Goal: Register for event/course

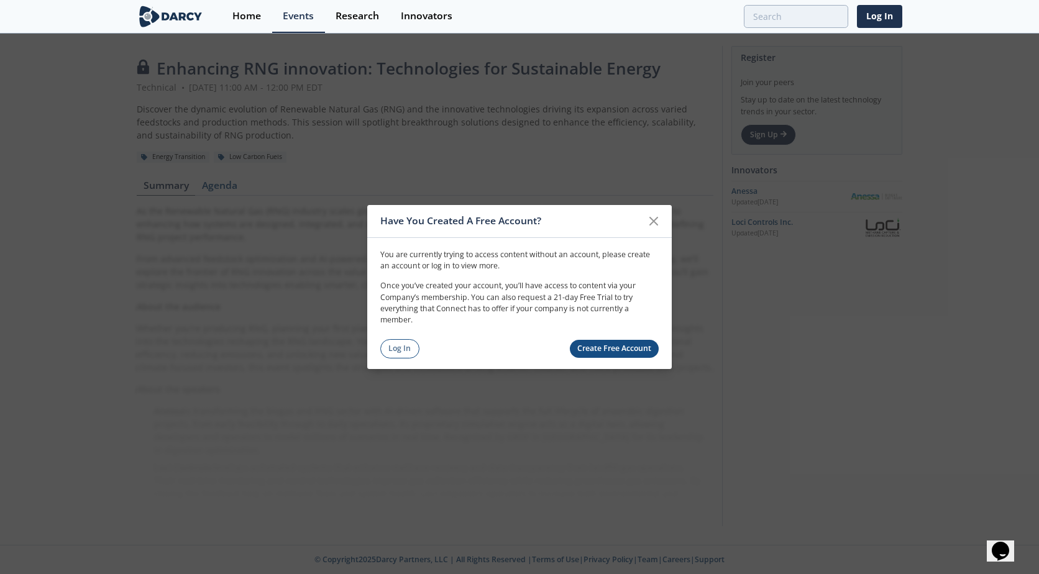
click at [615, 346] on link "Create Free Account" at bounding box center [615, 349] width 90 height 18
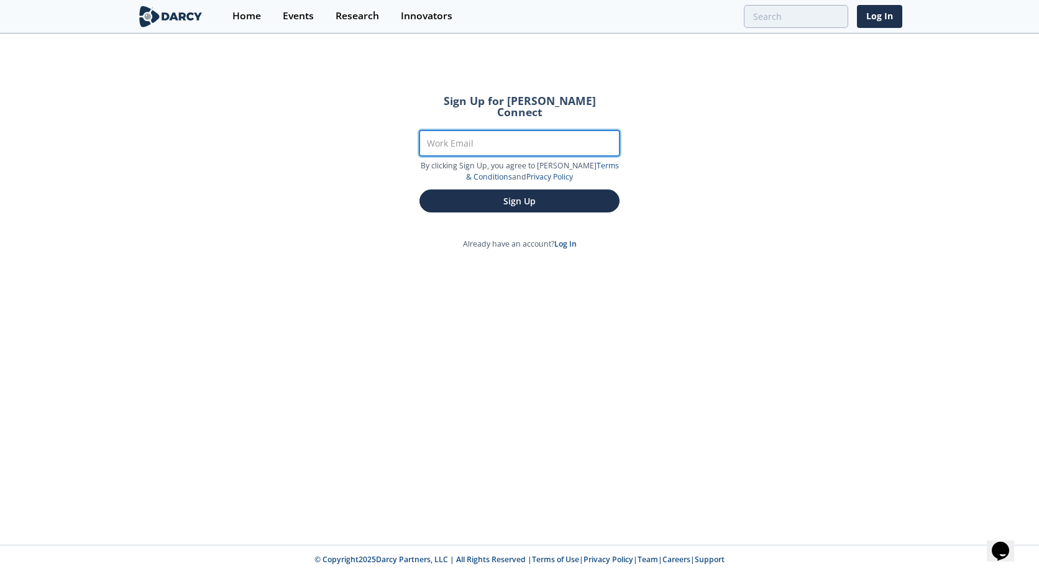
click at [456, 131] on input "Work Email" at bounding box center [520, 143] width 200 height 25
type input "[PERSON_NAME][EMAIL_ADDRESS][PERSON_NAME][DOMAIN_NAME]"
click at [420, 190] on button "Sign Up" at bounding box center [520, 201] width 200 height 23
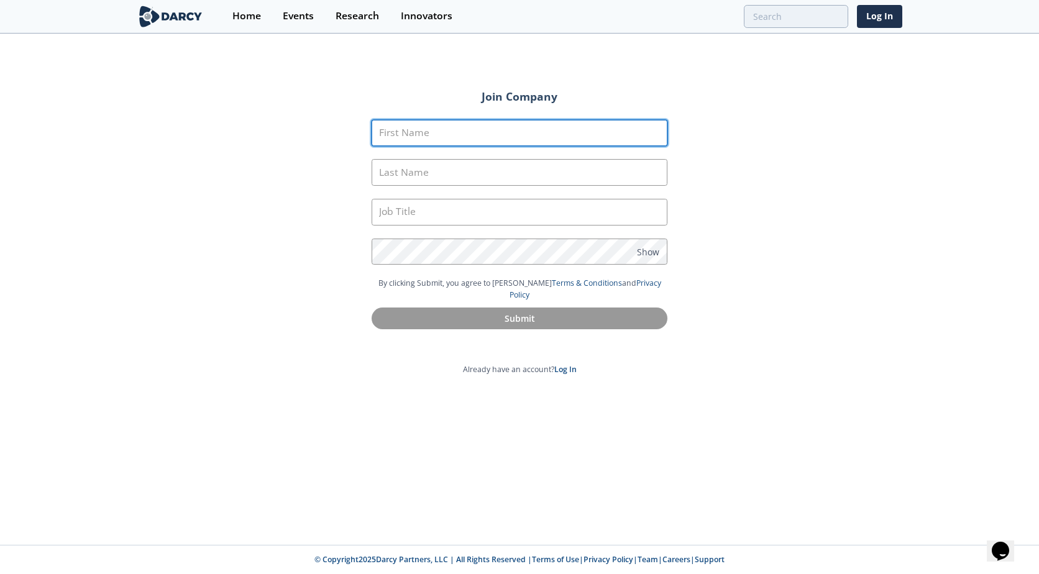
click at [456, 131] on input "First Name" at bounding box center [520, 133] width 296 height 27
type input "Paula"
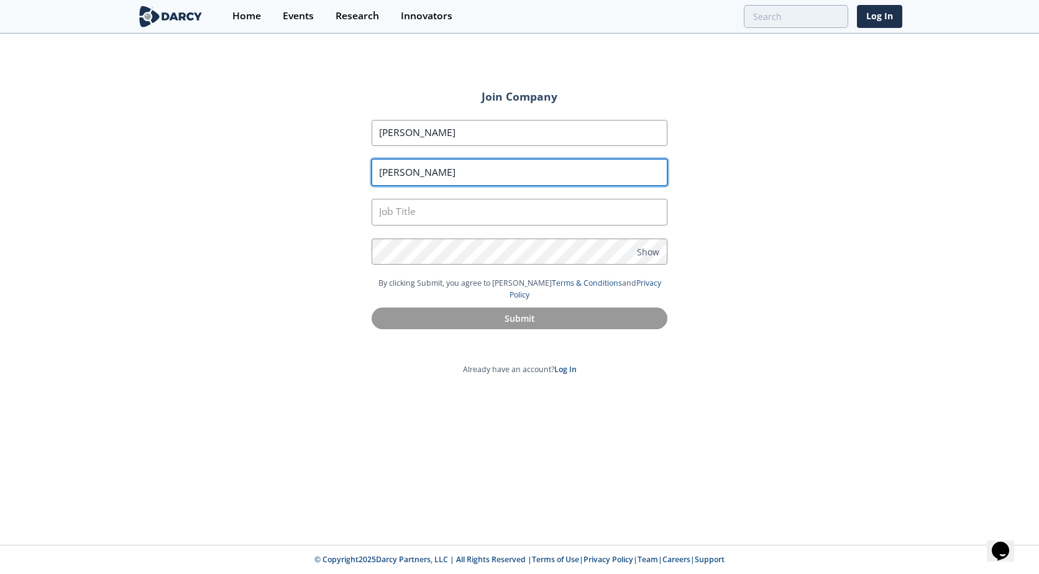
type input "Montgomery"
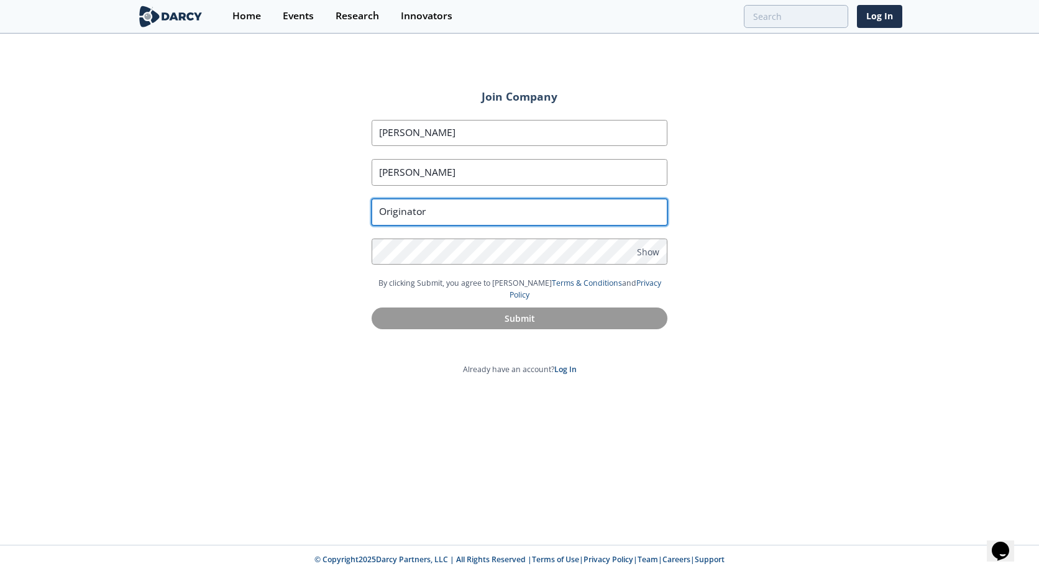
type input "Originator"
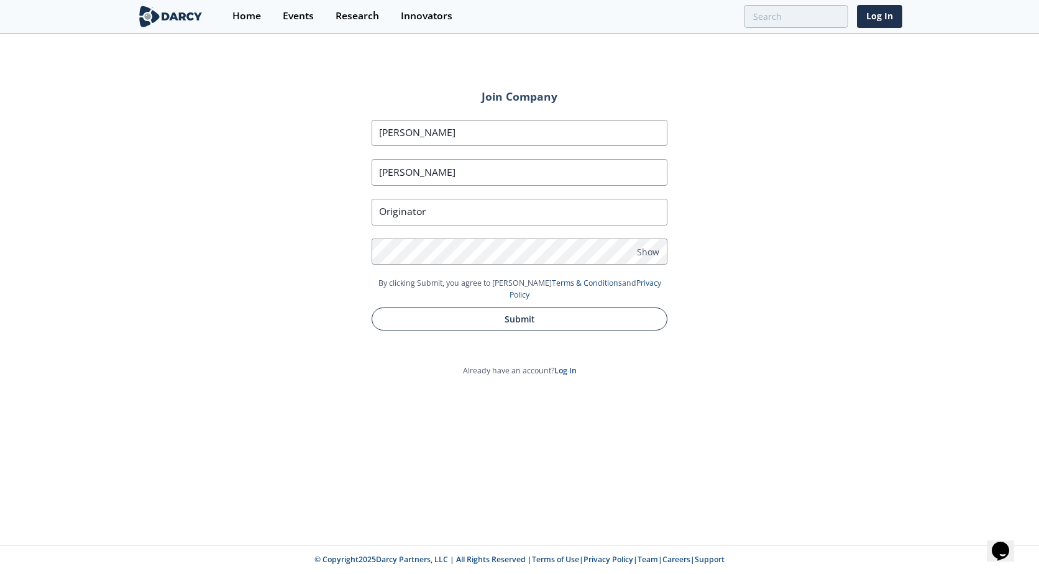
click at [425, 308] on button "Submit" at bounding box center [520, 319] width 296 height 23
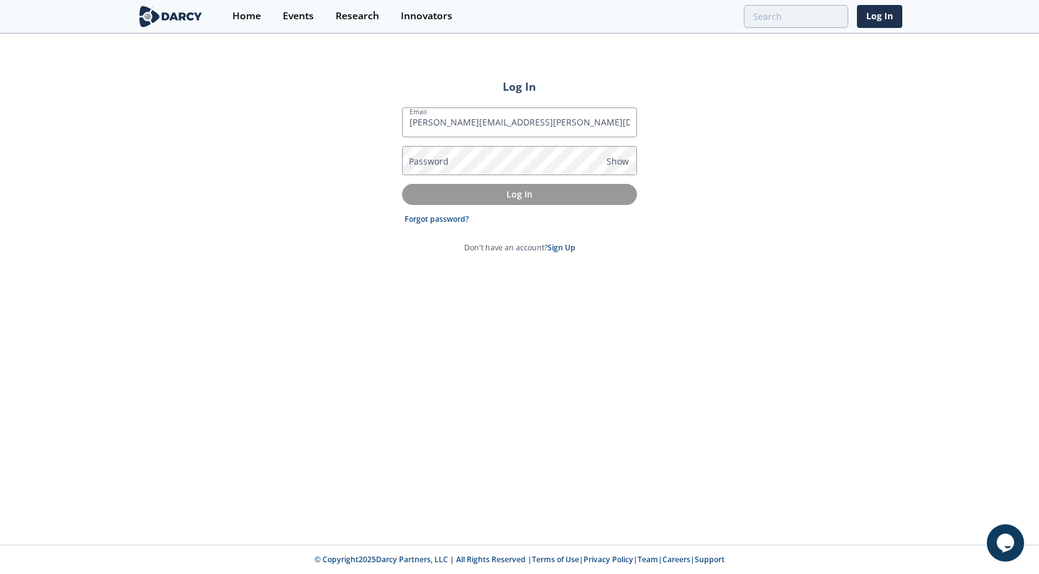
click at [418, 155] on label "Password" at bounding box center [429, 161] width 40 height 13
click at [416, 158] on label "Password" at bounding box center [429, 161] width 40 height 13
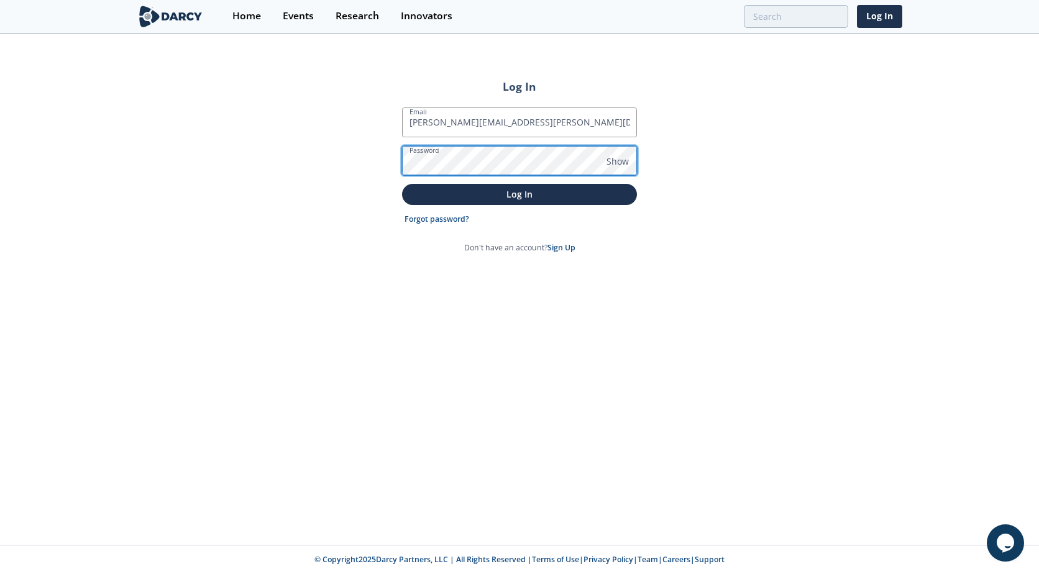
click at [402, 184] on button "Log In" at bounding box center [519, 194] width 235 height 21
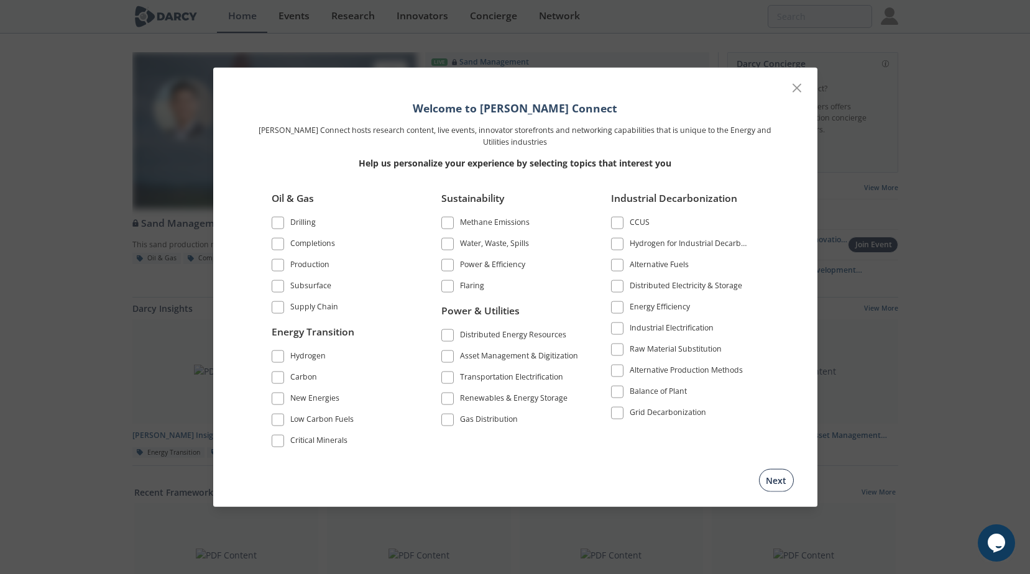
click at [776, 482] on button "Next" at bounding box center [776, 480] width 35 height 23
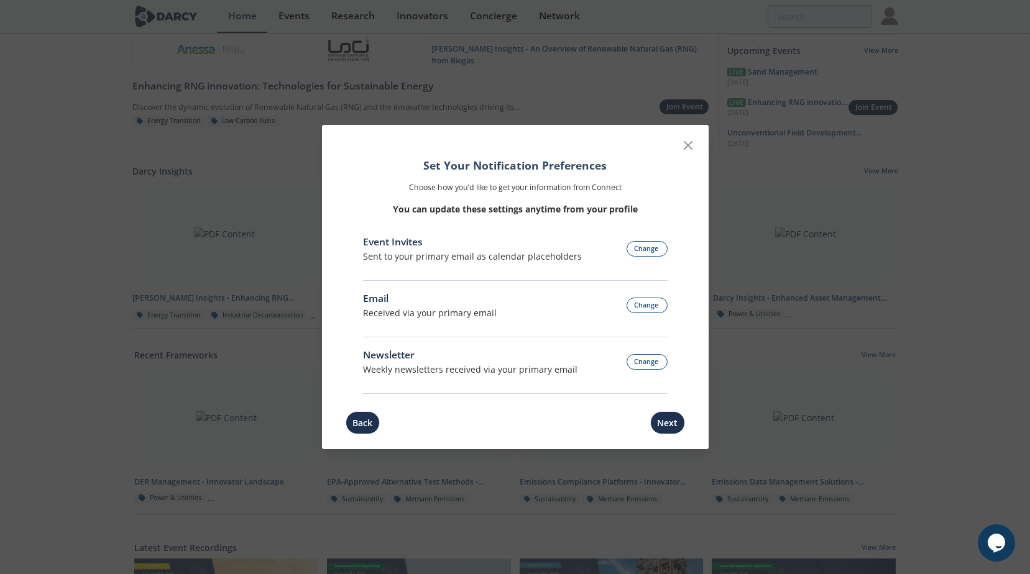
scroll to position [187, 0]
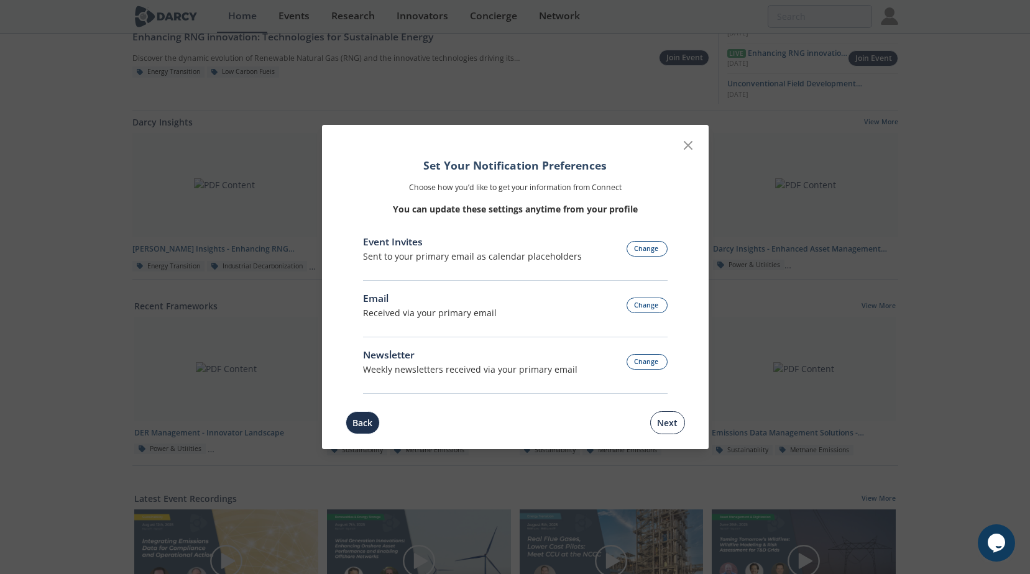
click at [668, 425] on button "Next" at bounding box center [667, 423] width 35 height 23
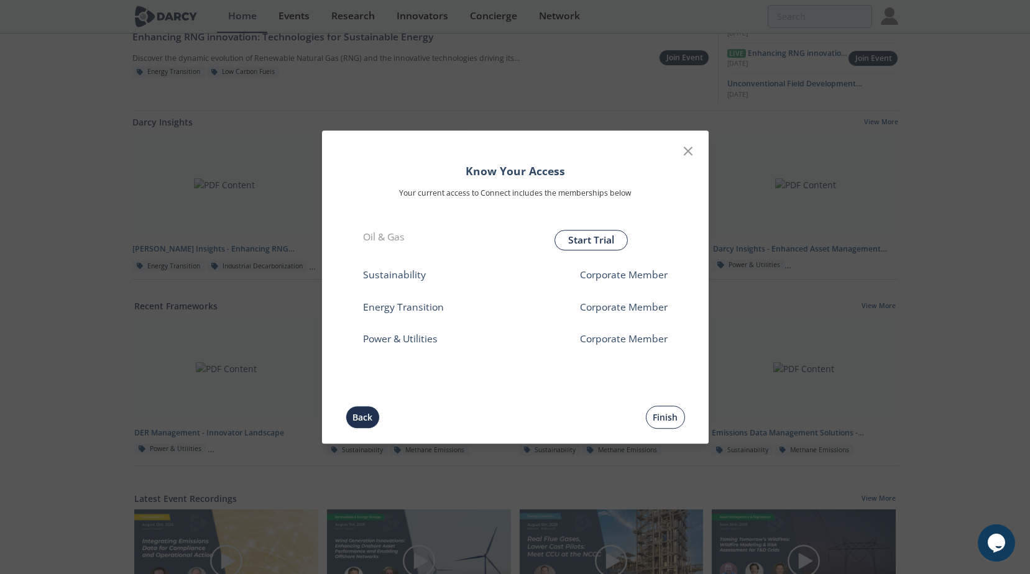
click at [666, 414] on button "Finish" at bounding box center [665, 417] width 39 height 23
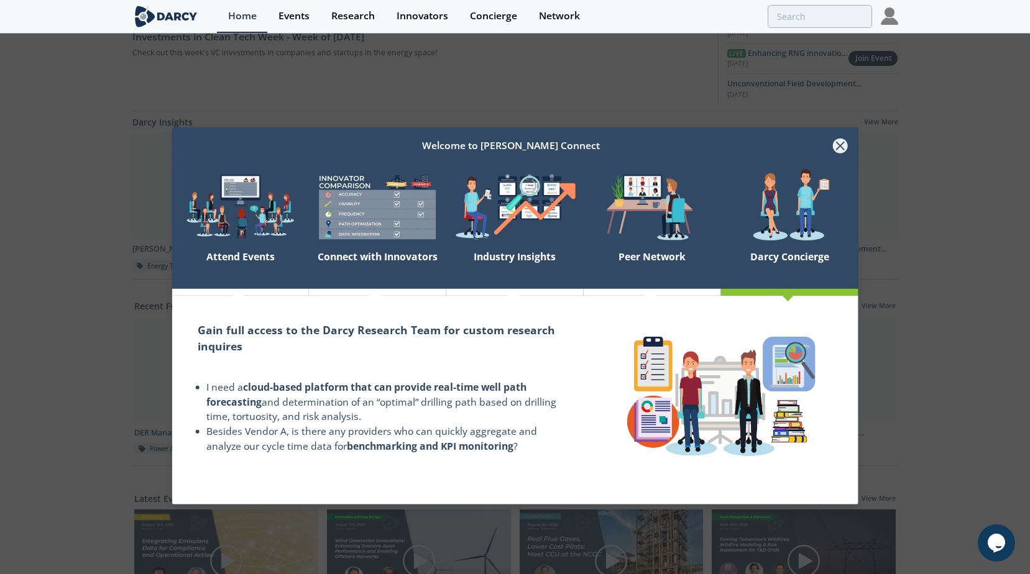
click at [841, 150] on icon at bounding box center [839, 145] width 15 height 15
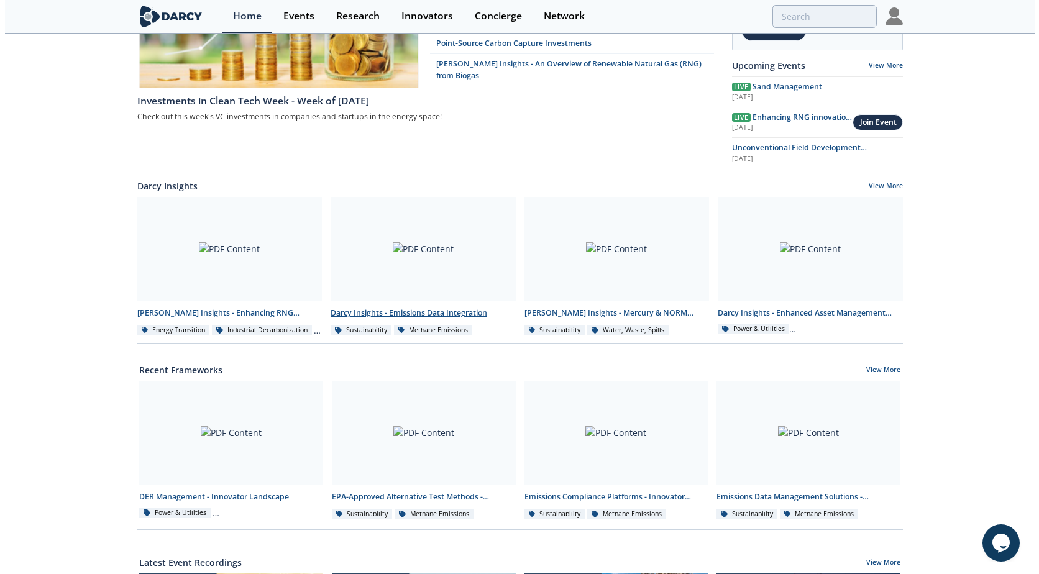
scroll to position [0, 0]
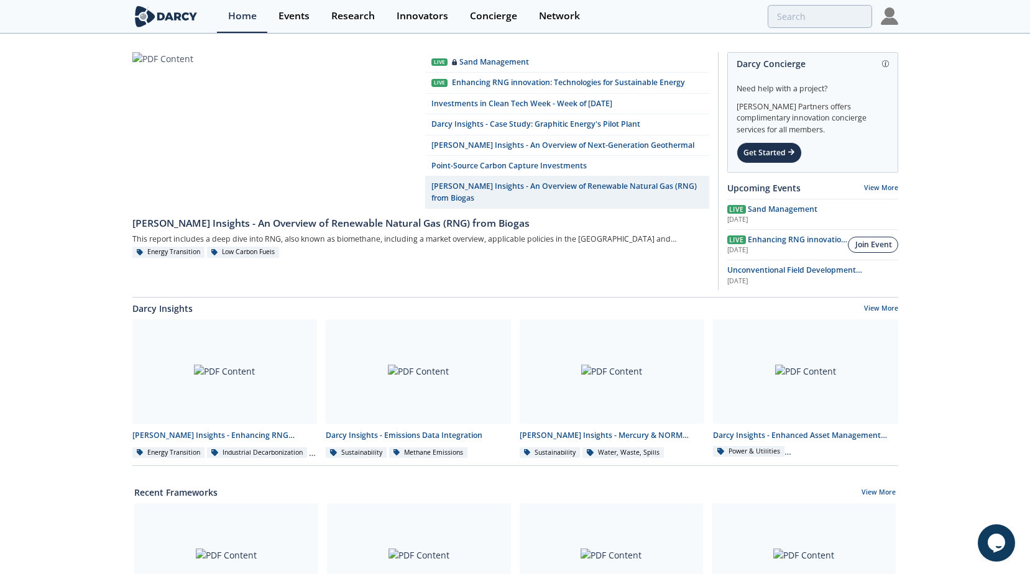
click at [866, 245] on div "Join Event" at bounding box center [873, 244] width 37 height 11
